Goal: Information Seeking & Learning: Learn about a topic

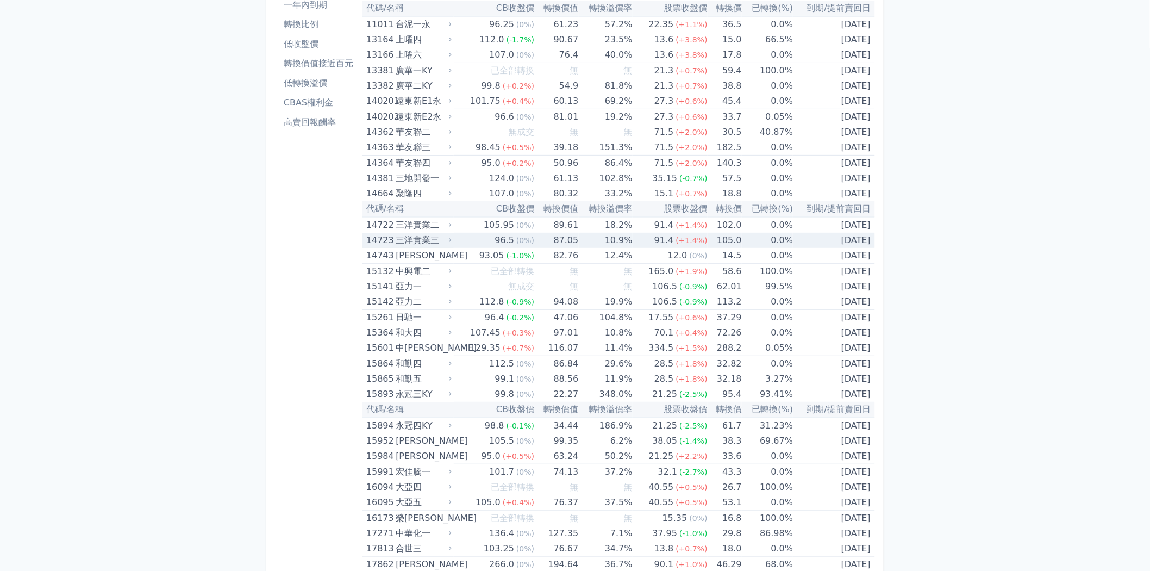
scroll to position [181, 0]
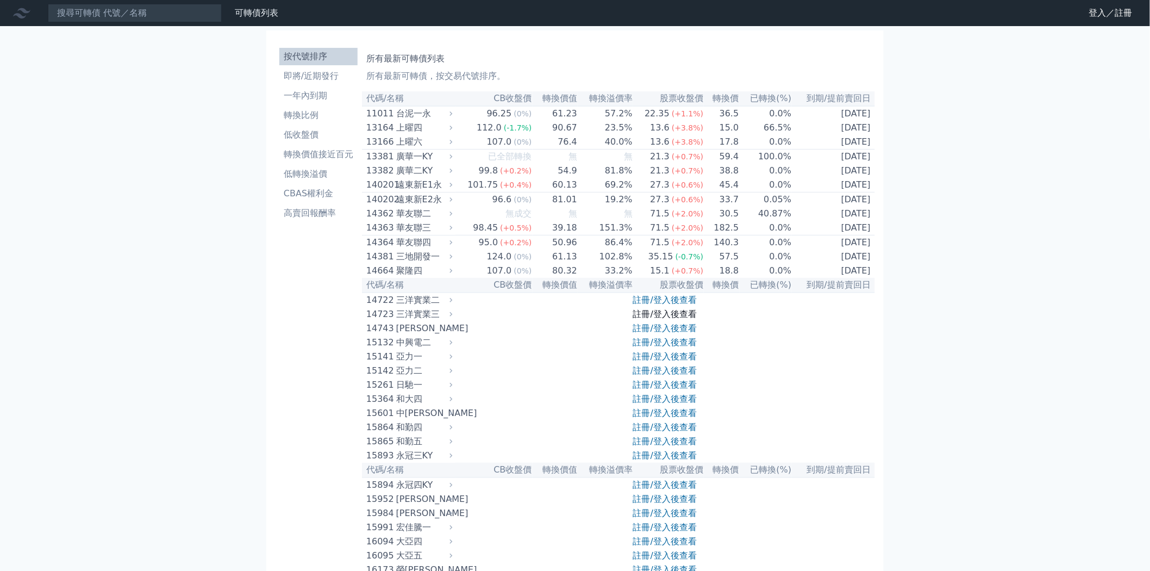
click at [654, 319] on link "註冊/登入後查看" at bounding box center [665, 314] width 64 height 10
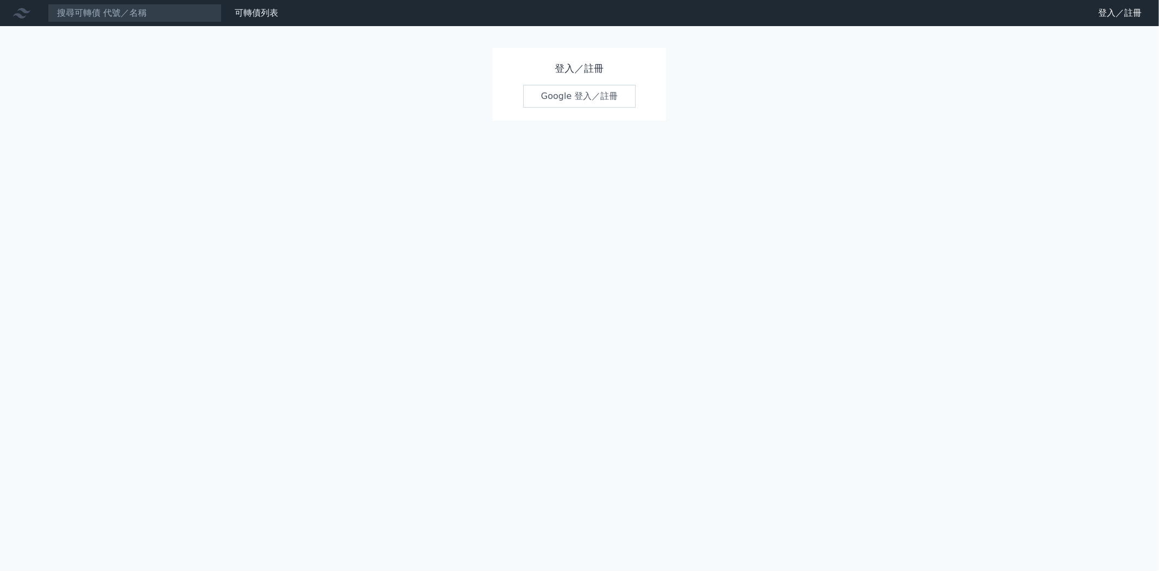
click at [582, 99] on link "Google 登入／註冊" at bounding box center [579, 96] width 113 height 23
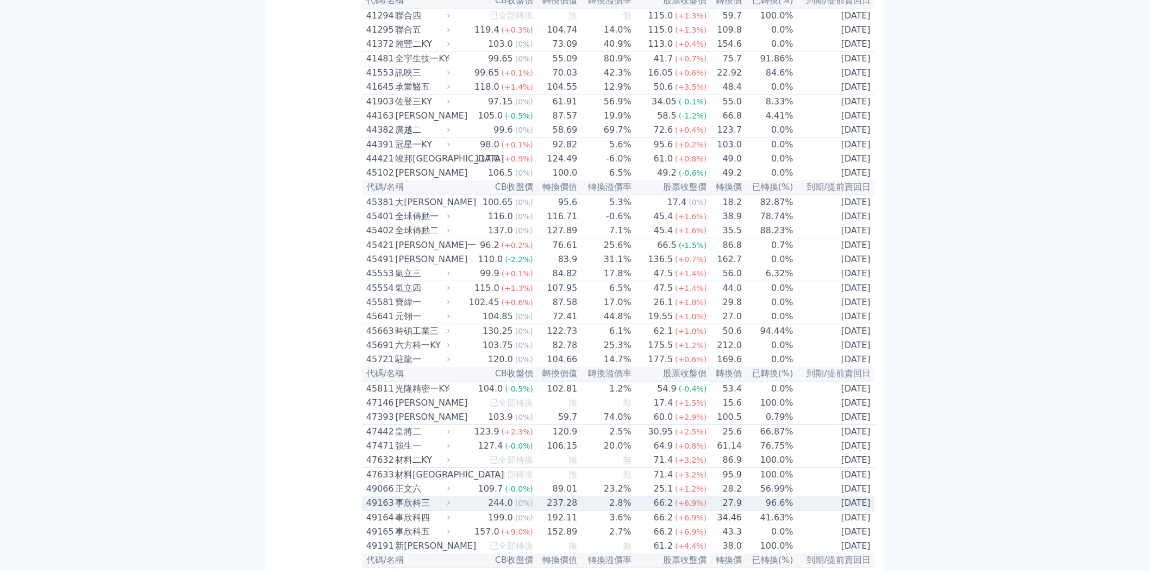
scroll to position [2717, 0]
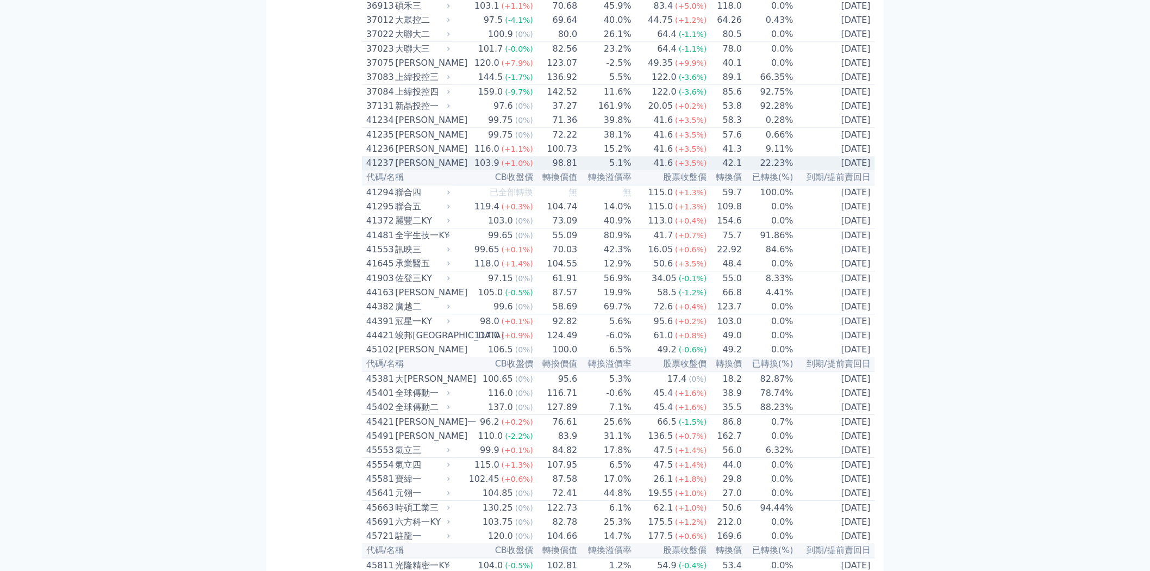
click at [583, 170] on td "5.1%" at bounding box center [605, 163] width 54 height 14
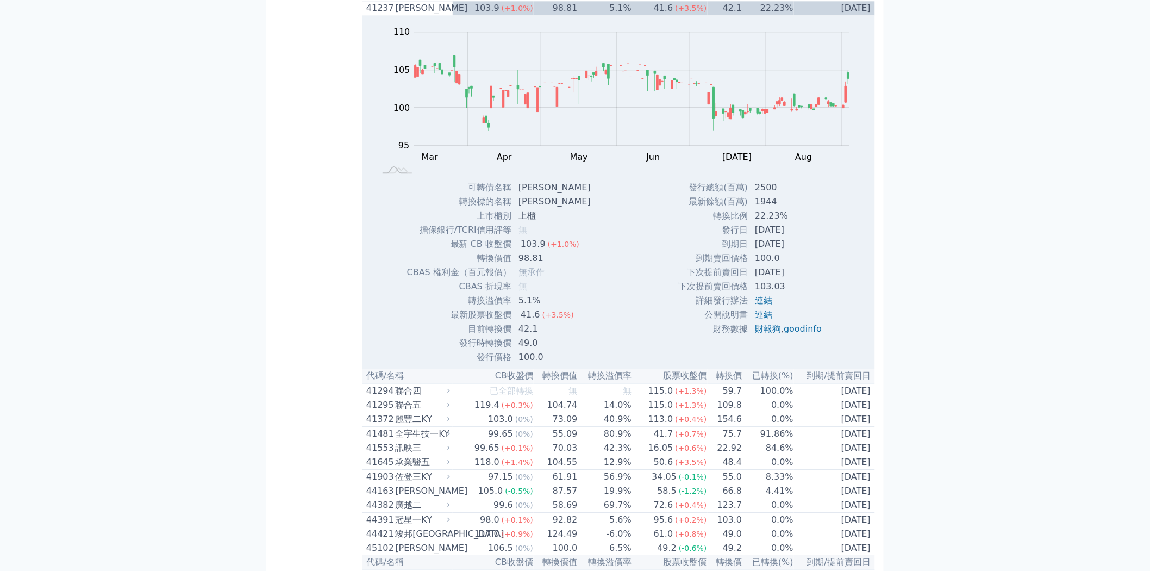
scroll to position [2898, 0]
